Goal: Leave review/rating: Leave review/rating

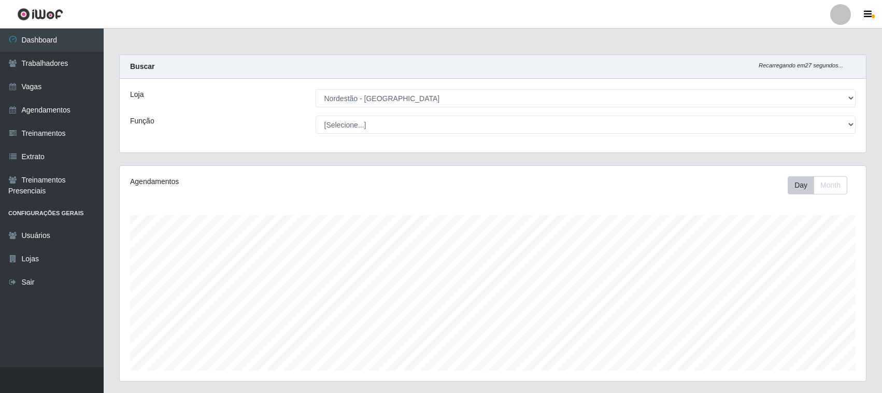
select select "382"
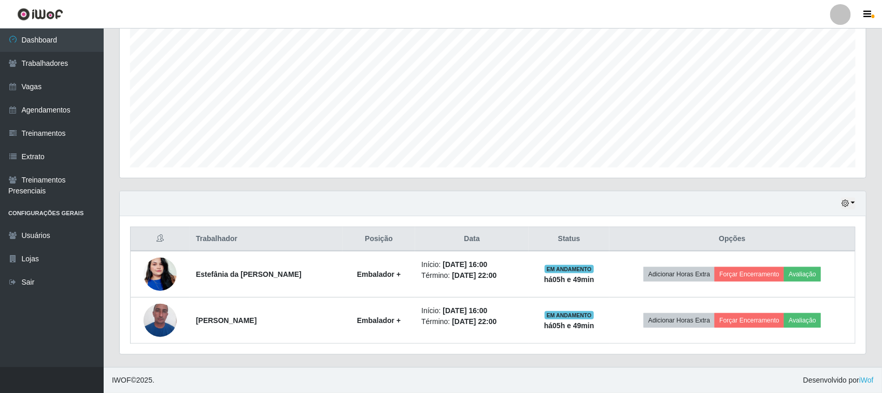
scroll to position [216, 746]
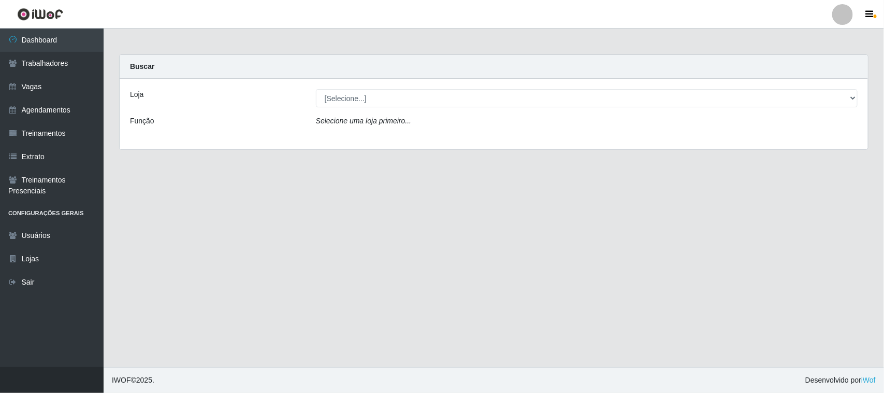
click at [395, 82] on div "Loja [Selecione...] Nordestão - Nova Parnamirim Função Selecione uma loja prime…" at bounding box center [494, 114] width 749 height 70
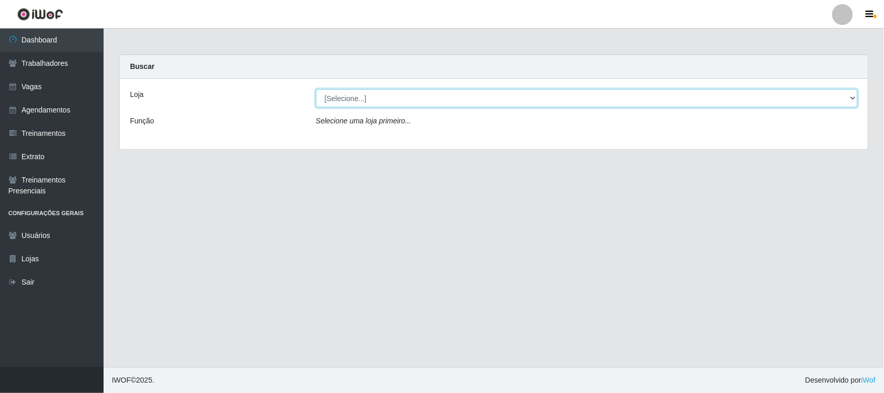
click at [407, 101] on select "[Selecione...] Nordestão - [GEOGRAPHIC_DATA]" at bounding box center [587, 98] width 542 height 18
select select "382"
click at [316, 89] on select "[Selecione...] Nordestão - [GEOGRAPHIC_DATA]" at bounding box center [587, 98] width 542 height 18
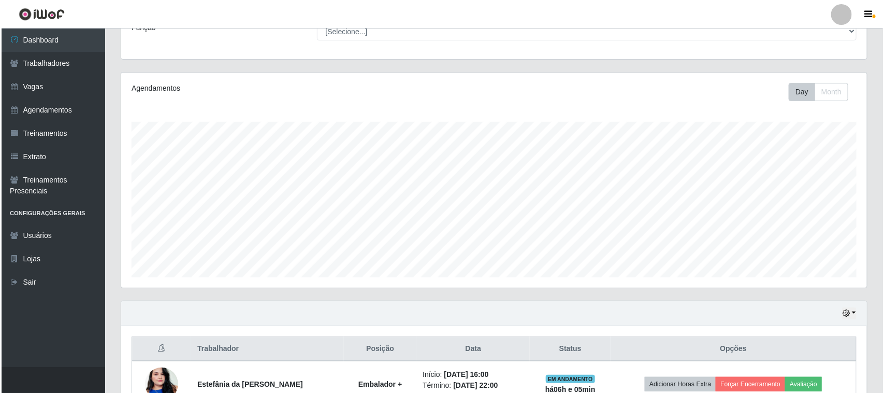
scroll to position [204, 0]
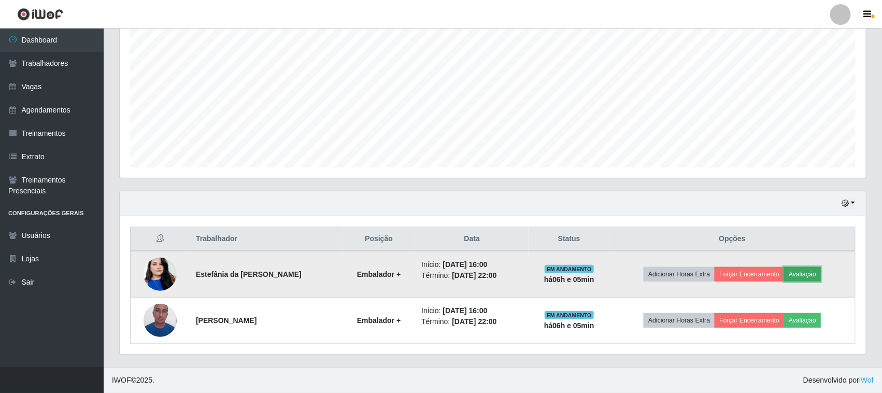
click at [819, 279] on button "Avaliação" at bounding box center [802, 274] width 37 height 15
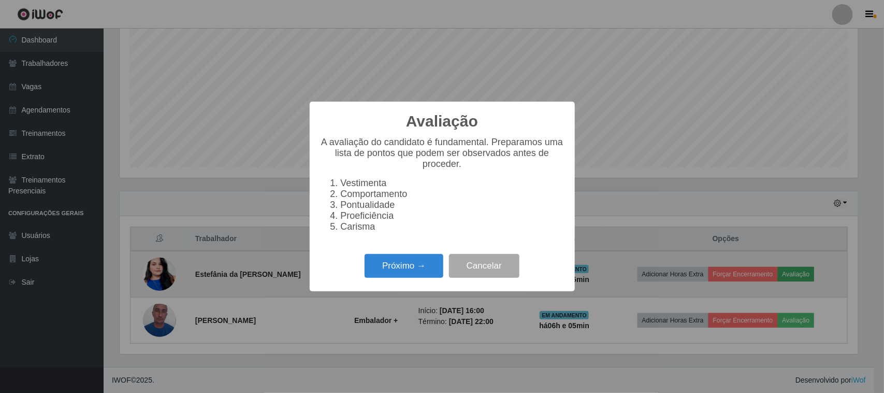
scroll to position [216, 739]
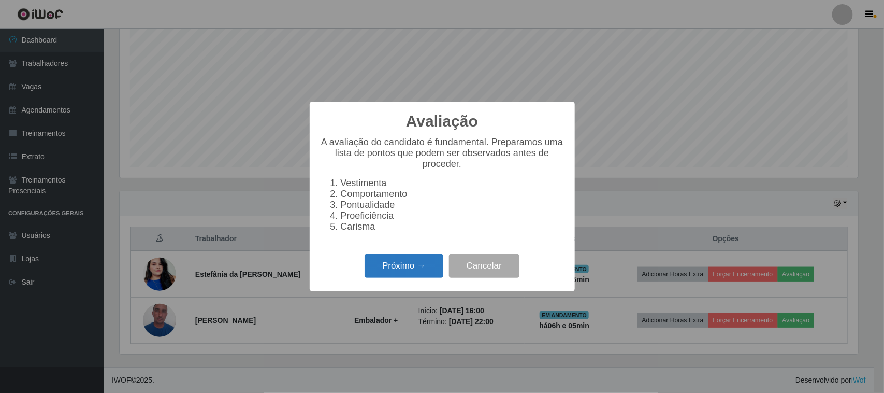
click at [389, 273] on button "Próximo →" at bounding box center [404, 266] width 79 height 24
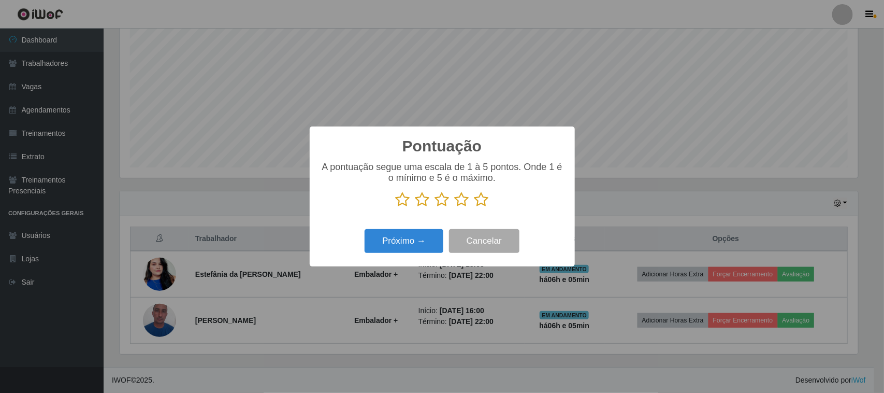
click at [483, 198] on icon at bounding box center [482, 200] width 15 height 16
click at [475, 207] on input "radio" at bounding box center [475, 207] width 0 height 0
click at [416, 251] on button "Próximo →" at bounding box center [404, 241] width 79 height 24
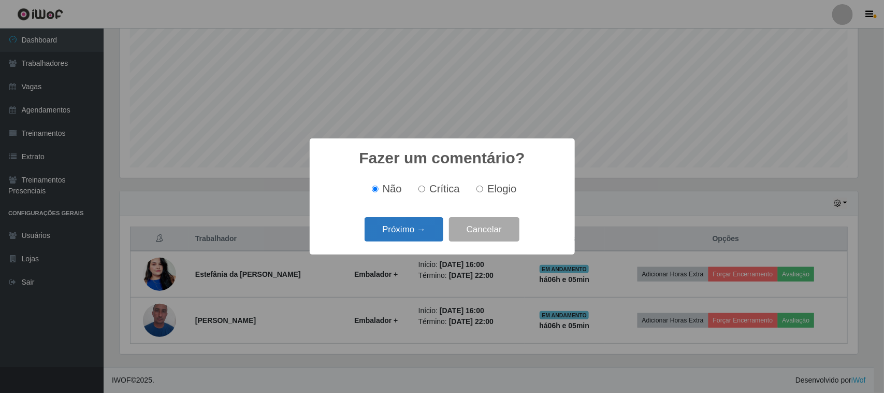
click at [420, 229] on button "Próximo →" at bounding box center [404, 229] width 79 height 24
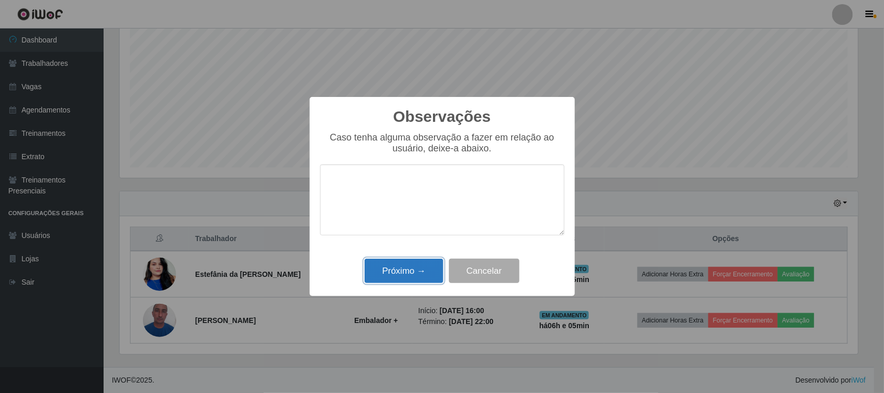
click at [412, 277] on button "Próximo →" at bounding box center [404, 271] width 79 height 24
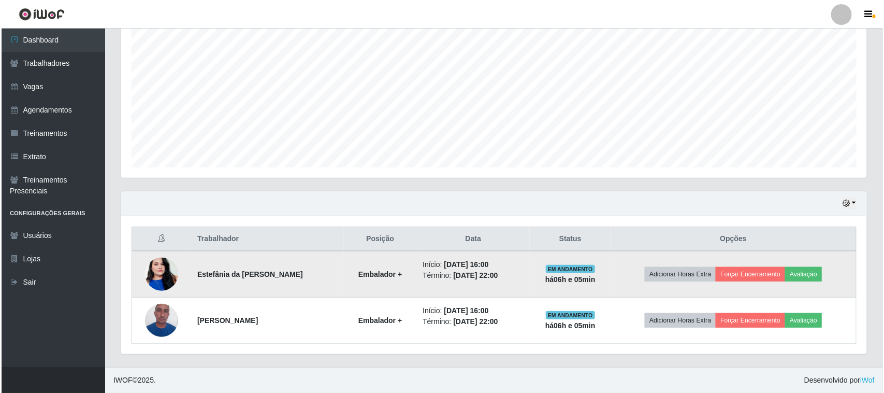
scroll to position [216, 746]
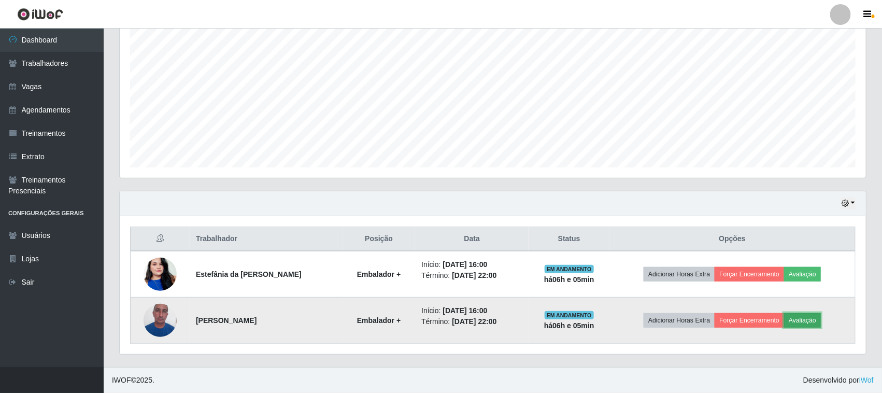
click at [805, 324] on button "Avaliação" at bounding box center [802, 320] width 37 height 15
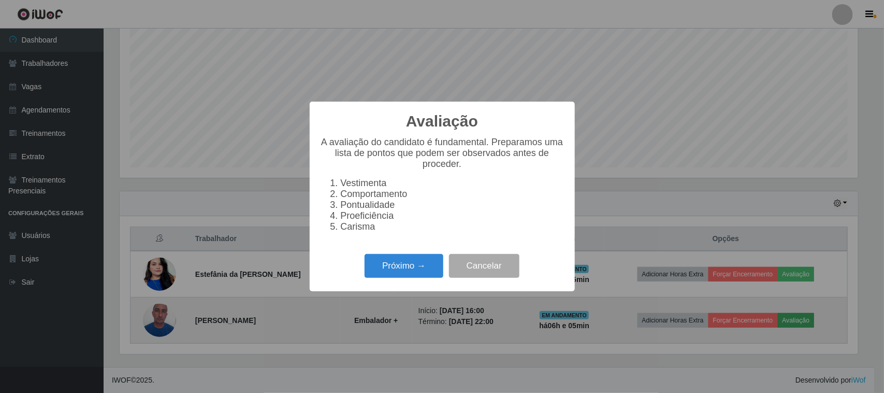
scroll to position [216, 739]
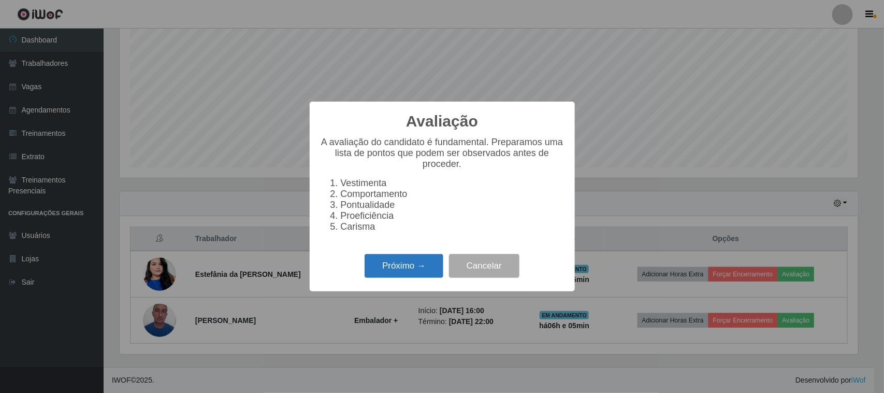
click at [420, 278] on button "Próximo →" at bounding box center [404, 266] width 79 height 24
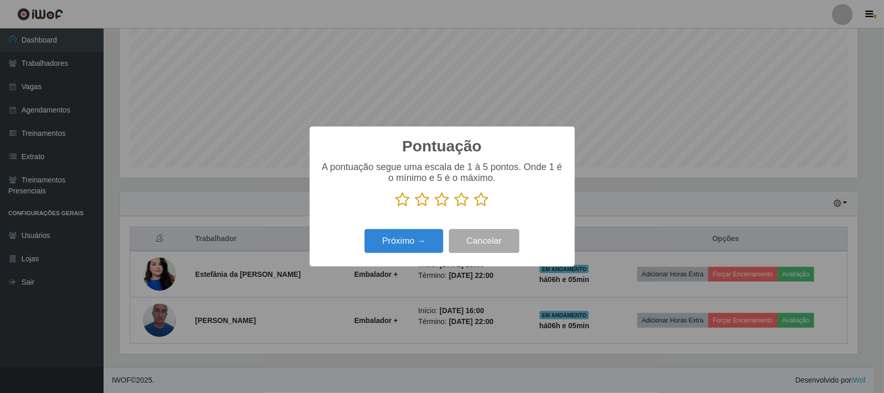
click at [485, 205] on icon at bounding box center [482, 200] width 15 height 16
click at [475, 207] on input "radio" at bounding box center [475, 207] width 0 height 0
click at [439, 241] on button "Próximo →" at bounding box center [404, 241] width 79 height 24
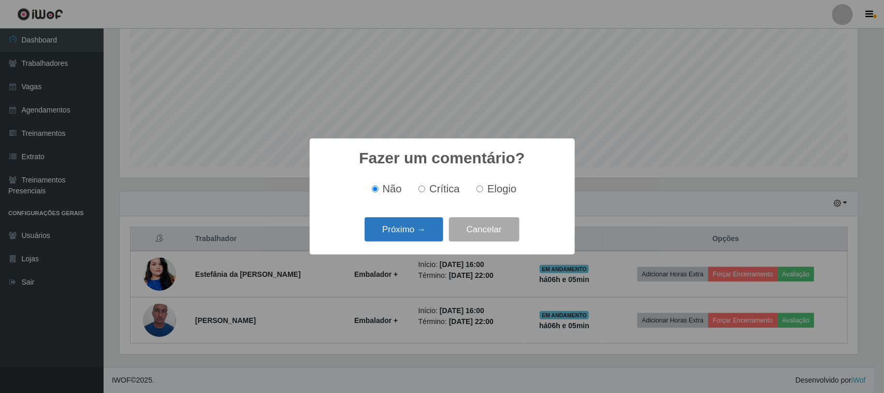
click at [423, 235] on button "Próximo →" at bounding box center [404, 229] width 79 height 24
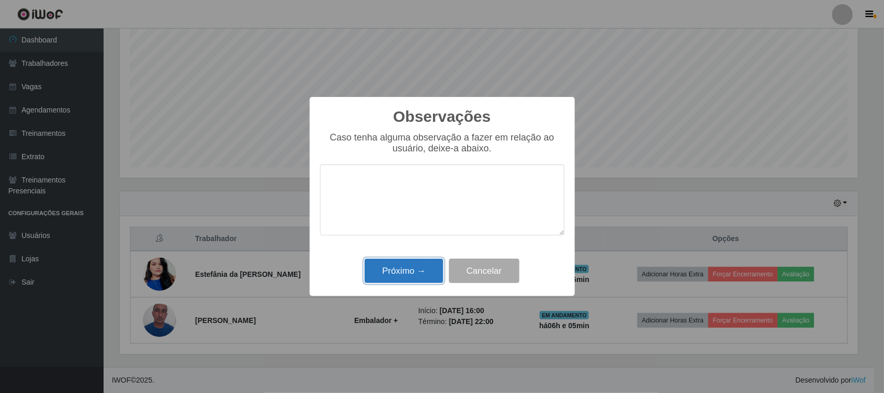
click at [413, 280] on button "Próximo →" at bounding box center [404, 271] width 79 height 24
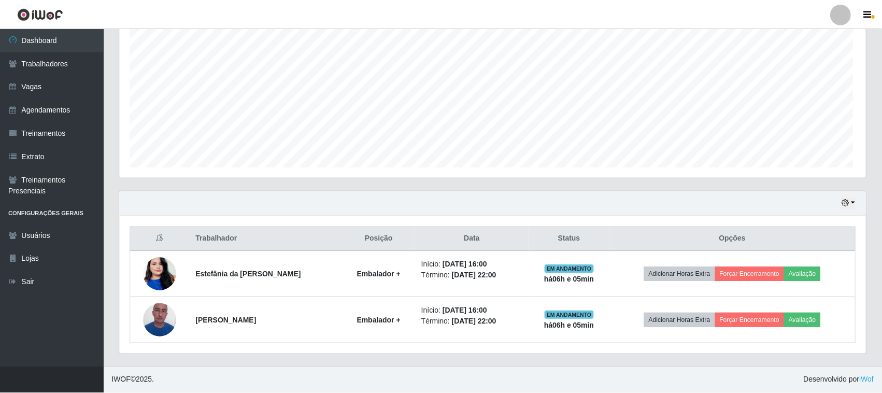
scroll to position [216, 746]
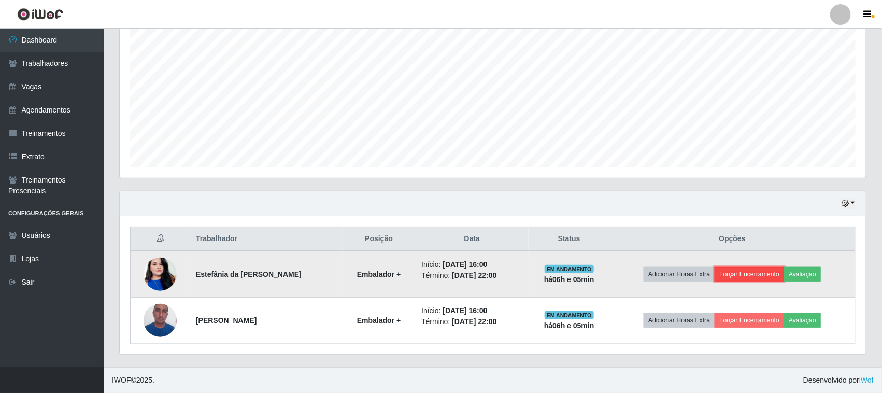
click at [756, 275] on button "Forçar Encerramento" at bounding box center [748, 274] width 69 height 15
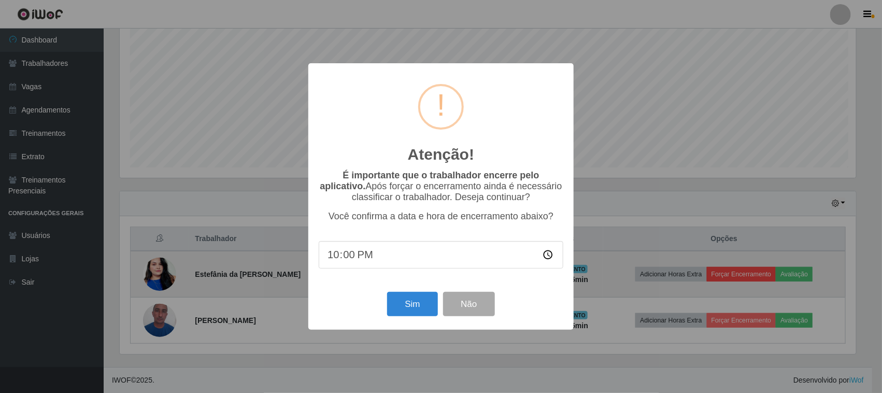
scroll to position [216, 739]
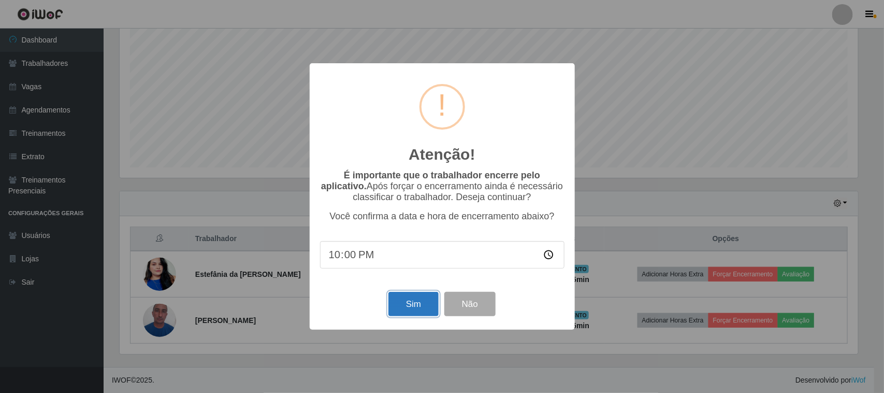
click at [418, 310] on button "Sim" at bounding box center [414, 304] width 50 height 24
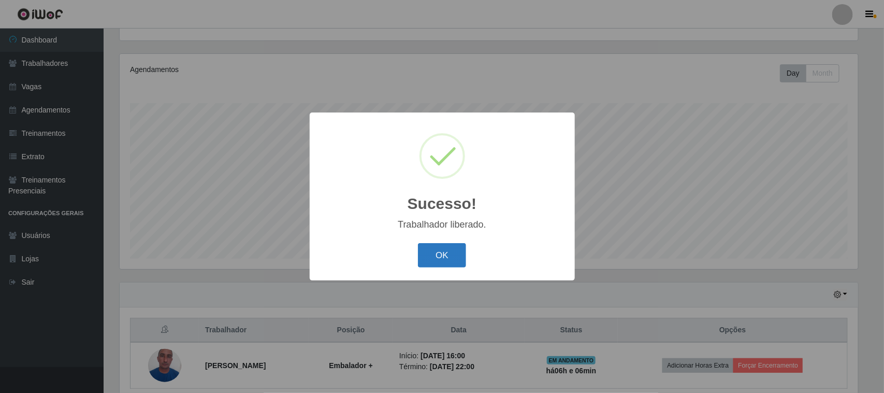
click at [462, 259] on button "OK" at bounding box center [442, 255] width 48 height 24
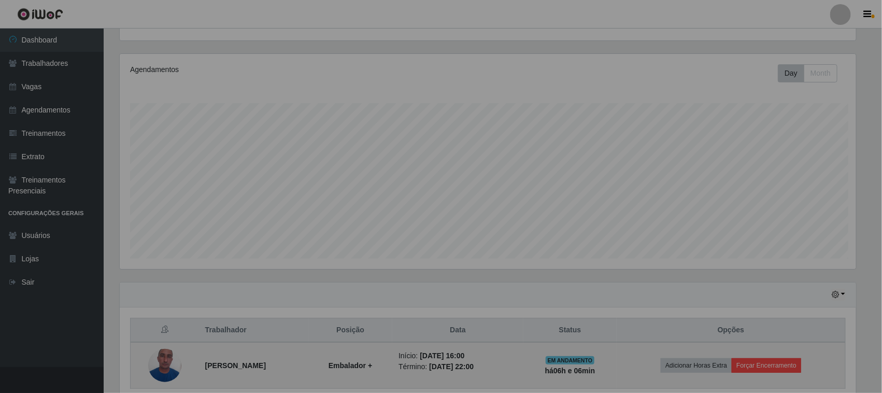
scroll to position [216, 746]
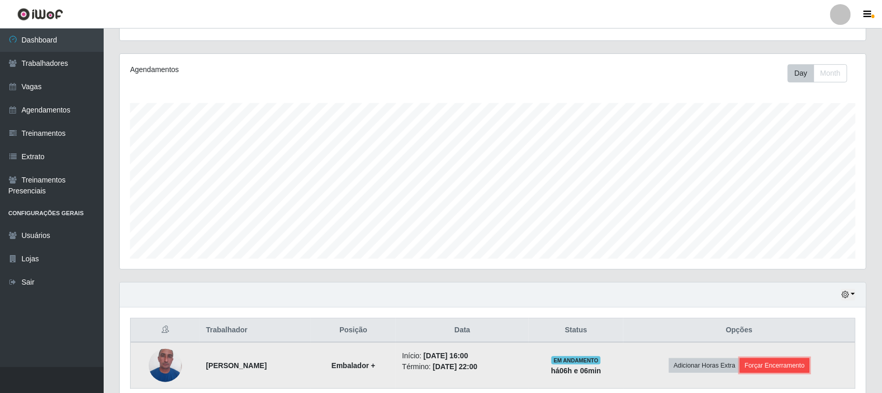
click at [785, 364] on button "Forçar Encerramento" at bounding box center [774, 365] width 69 height 15
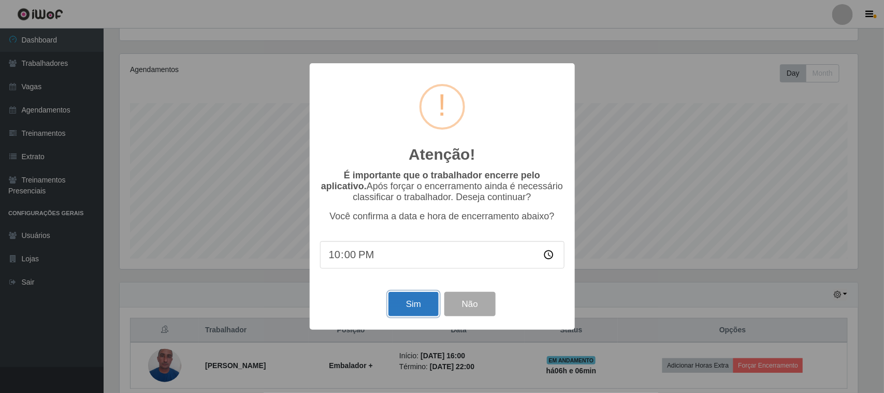
click at [431, 300] on button "Sim" at bounding box center [414, 304] width 50 height 24
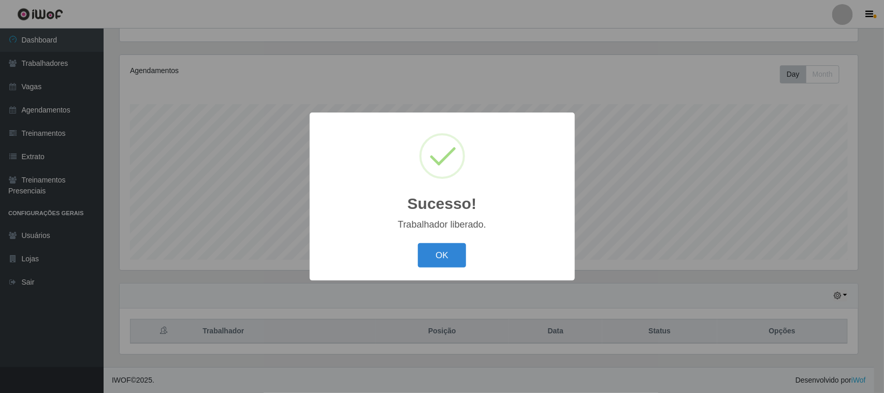
click at [415, 247] on div "OK Cancel" at bounding box center [442, 255] width 245 height 30
click at [427, 247] on button "OK" at bounding box center [442, 255] width 48 height 24
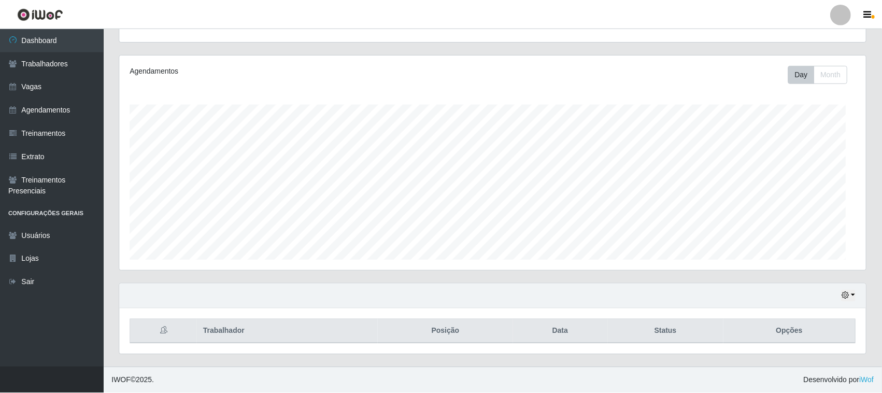
scroll to position [0, 0]
